Goal: Information Seeking & Learning: Learn about a topic

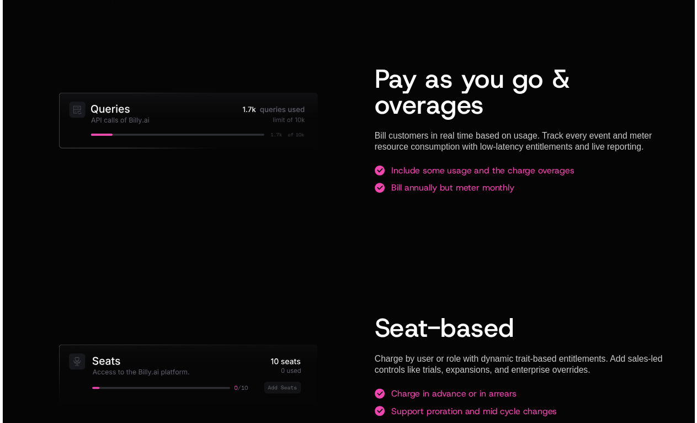
scroll to position [1259, 0]
